Goal: Check status

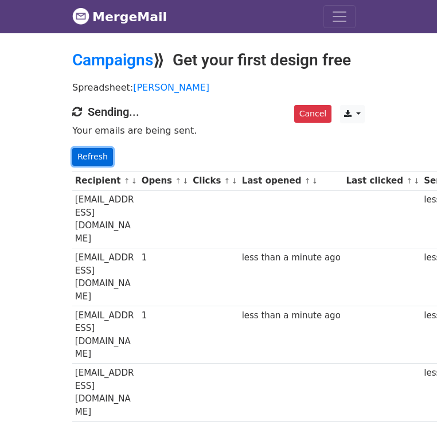
click at [72, 160] on link "Refresh" at bounding box center [92, 157] width 41 height 18
